Goal: Information Seeking & Learning: Learn about a topic

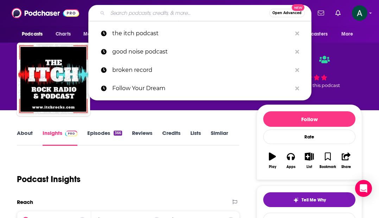
scroll to position [5, 0]
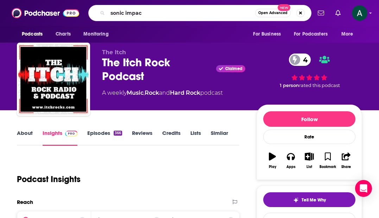
type input "sonic impact"
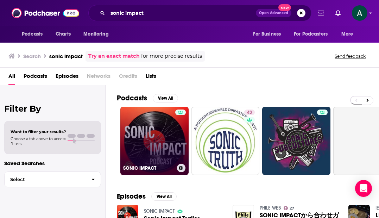
click at [158, 117] on link "SONIC IMPACT" at bounding box center [154, 141] width 68 height 68
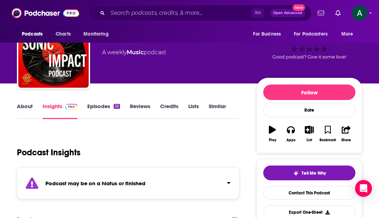
scroll to position [31, 0]
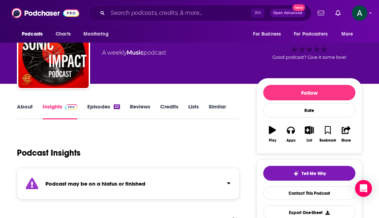
click at [98, 107] on link "Episodes 22" at bounding box center [103, 111] width 33 height 16
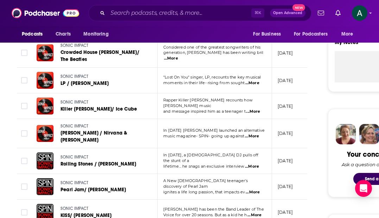
scroll to position [250, 0]
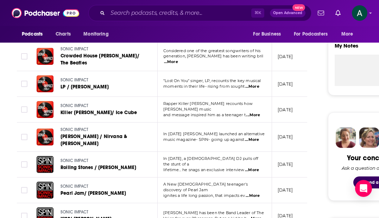
click at [256, 167] on span "...More" at bounding box center [252, 170] width 14 height 6
click at [126, 190] on link "Pearl Jam/ [PERSON_NAME]" at bounding box center [96, 192] width 73 height 7
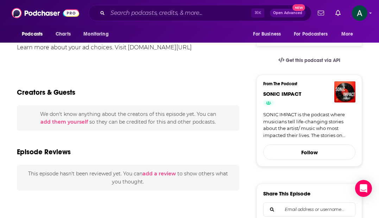
scroll to position [160, 0]
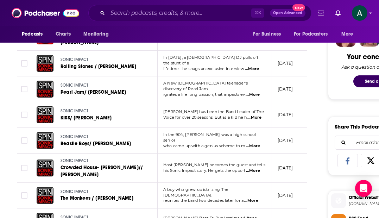
scroll to position [356, 0]
